Goal: Information Seeking & Learning: Check status

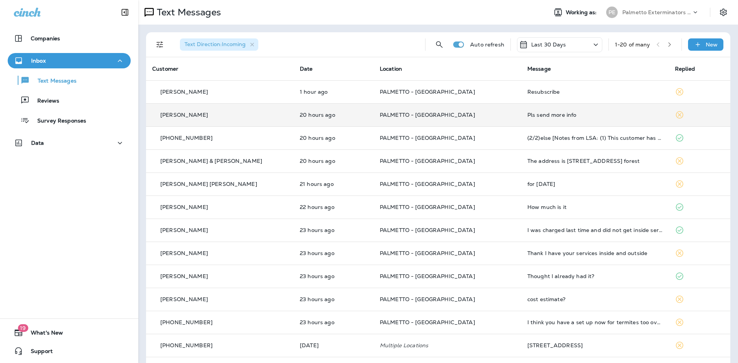
click at [448, 117] on p "PALMETTO - [GEOGRAPHIC_DATA]" at bounding box center [447, 115] width 135 height 6
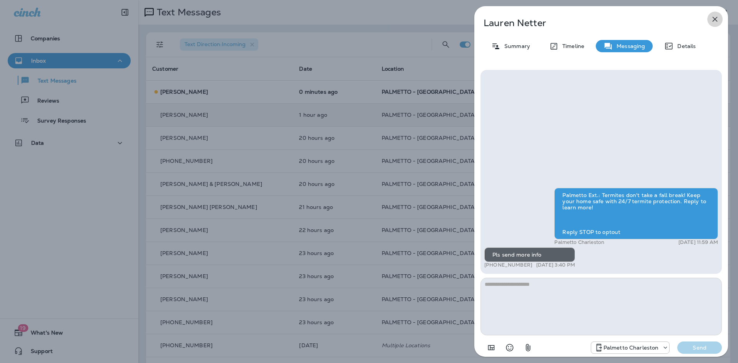
click at [717, 19] on icon "button" at bounding box center [715, 19] width 9 height 9
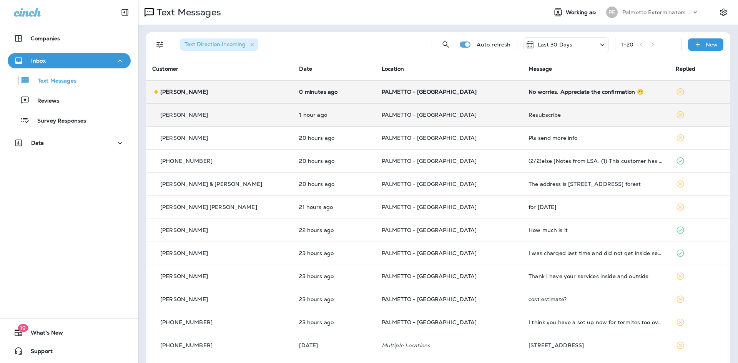
click at [241, 97] on td "[PERSON_NAME]" at bounding box center [219, 91] width 147 height 23
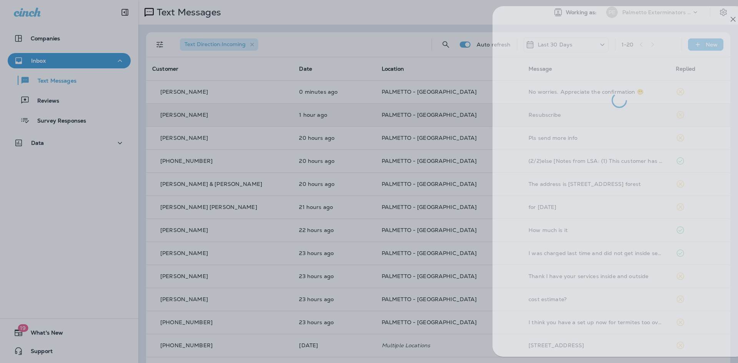
click at [328, 202] on div at bounding box center [387, 181] width 738 height 363
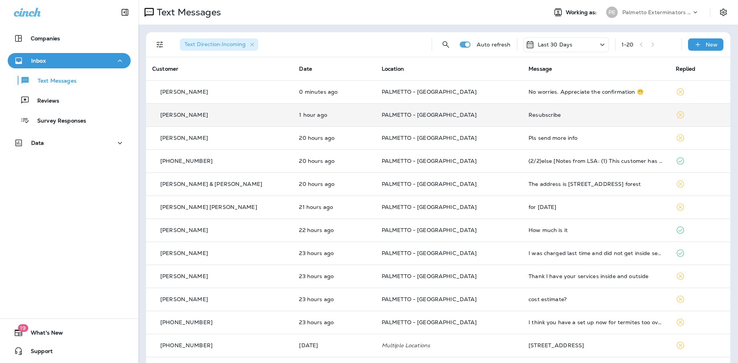
click at [299, 118] on td "1 hour ago" at bounding box center [334, 114] width 82 height 23
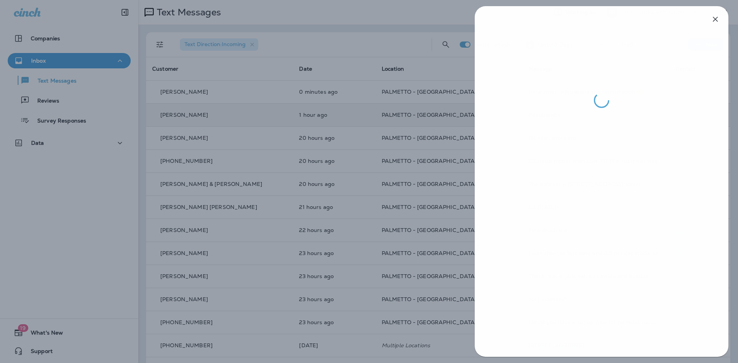
click at [421, 118] on div at bounding box center [369, 181] width 738 height 363
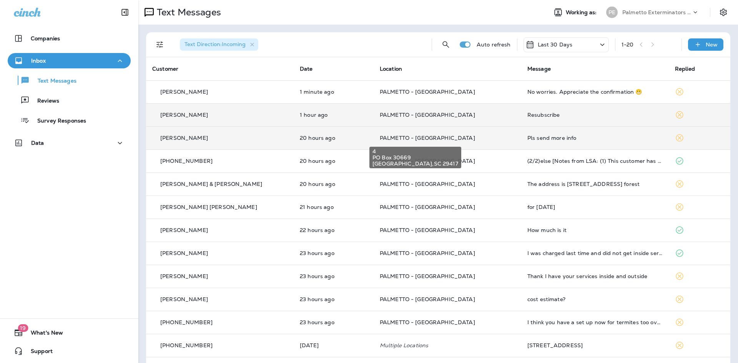
click at [388, 138] on span "PALMETTO - [GEOGRAPHIC_DATA]" at bounding box center [427, 138] width 95 height 7
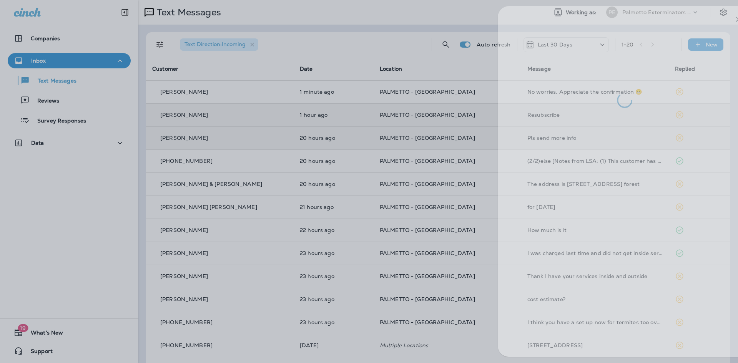
click at [233, 205] on div at bounding box center [392, 181] width 738 height 363
